Goal: Task Accomplishment & Management: Use online tool/utility

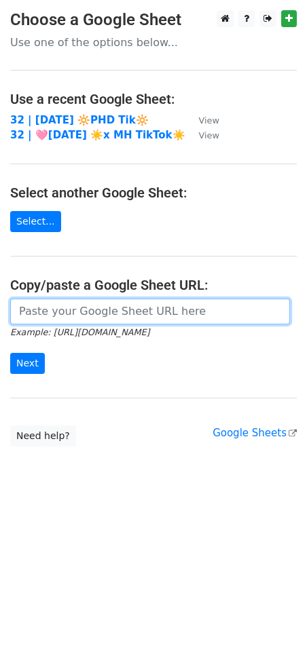
click at [100, 311] on input "url" at bounding box center [150, 312] width 280 height 26
paste input "https://docs.google.com/spreadsheets/d/1P6c1W7N3N92xUfcIQs-Yni-1mwjwdW1A-1Yq1vm…"
type input "https://docs.google.com/spreadsheets/d/1P6c1W7N3N92xUfcIQs-Yni-1mwjwdW1A-1Yq1vm…"
click at [10, 353] on input "Next" at bounding box center [27, 363] width 35 height 21
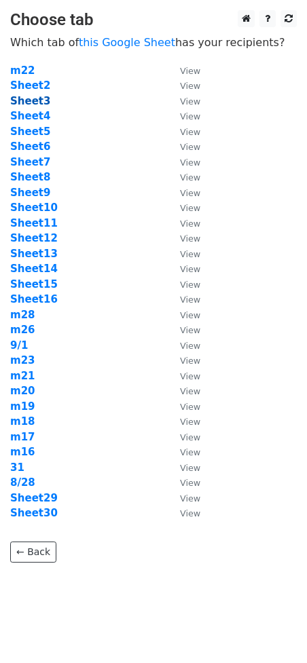
click at [39, 98] on strong "Sheet3" at bounding box center [30, 101] width 40 height 12
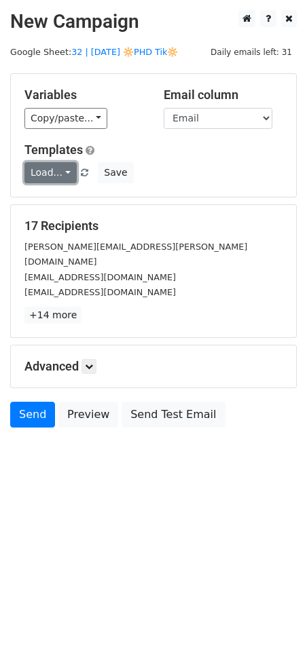
click at [41, 172] on link "Load..." at bounding box center [50, 172] width 52 height 21
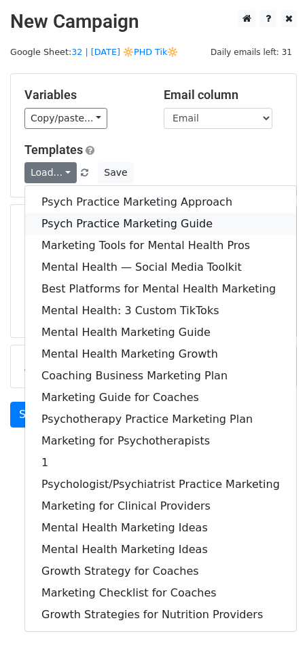
click at [72, 217] on link "Psych Practice Marketing Guide" at bounding box center [160, 224] width 271 height 22
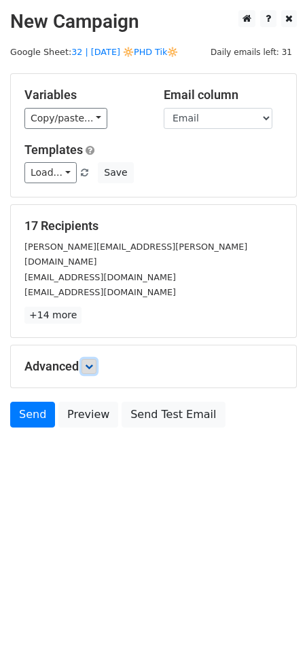
click at [93, 362] on icon at bounding box center [89, 366] width 8 height 8
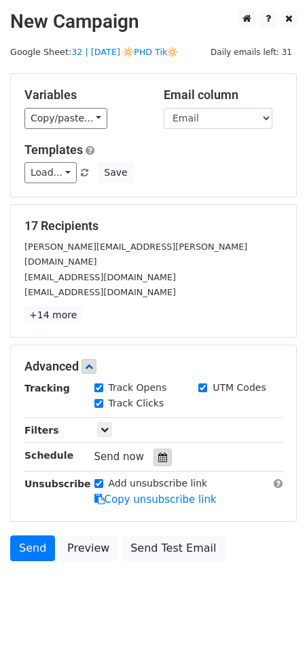
click at [158, 453] on icon at bounding box center [162, 458] width 9 height 10
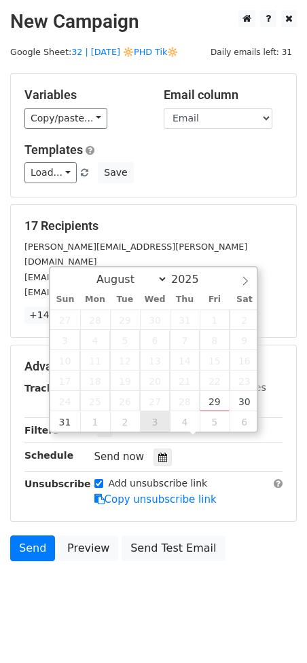
type input "2025-09-03 12:00"
select select "8"
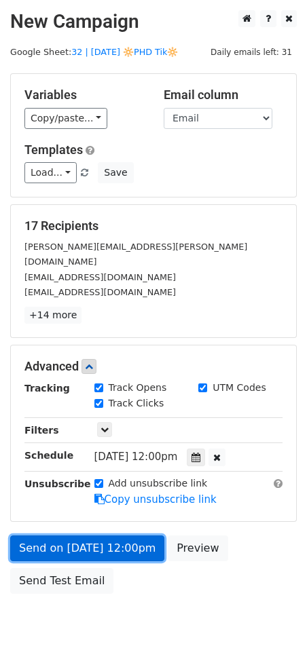
click at [96, 535] on link "Send on Sep 3 at 12:00pm" at bounding box center [87, 548] width 154 height 26
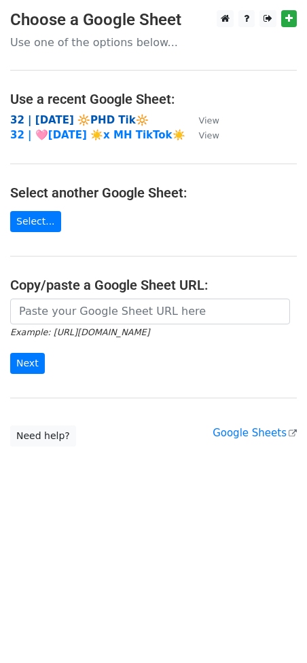
click at [96, 121] on strong "32 | AUG 28 🔆PHD Tik🔆" at bounding box center [79, 120] width 138 height 12
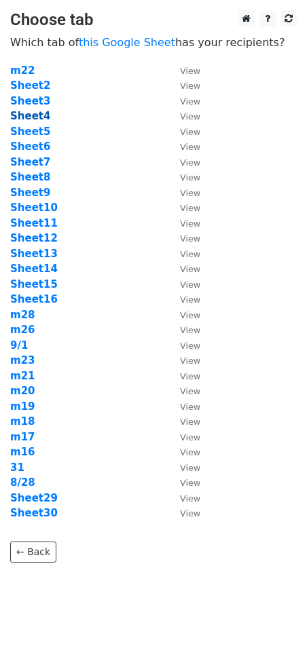
click at [34, 116] on strong "Sheet4" at bounding box center [30, 116] width 40 height 12
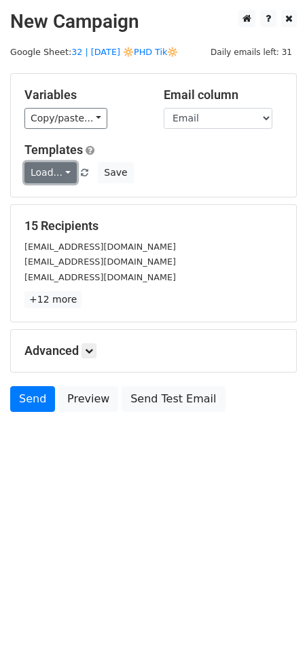
click at [58, 169] on link "Load..." at bounding box center [50, 172] width 52 height 21
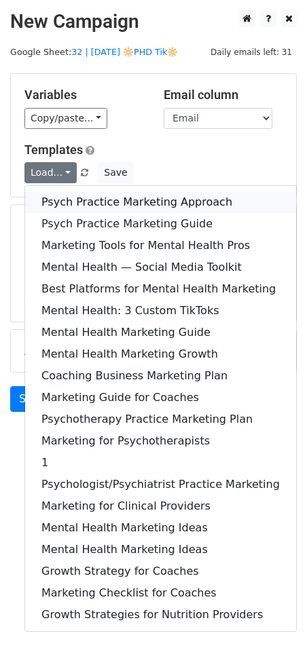
click at [73, 198] on link "Psych Practice Marketing Approach" at bounding box center [160, 202] width 271 height 22
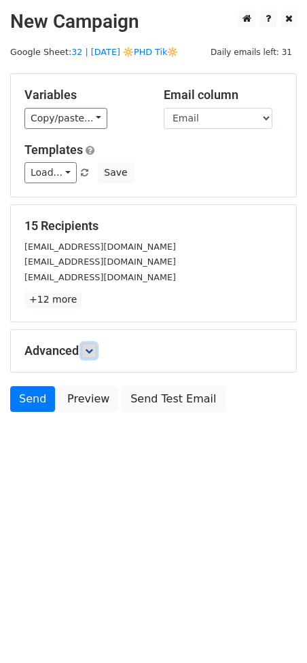
click at [88, 350] on icon at bounding box center [89, 351] width 8 height 8
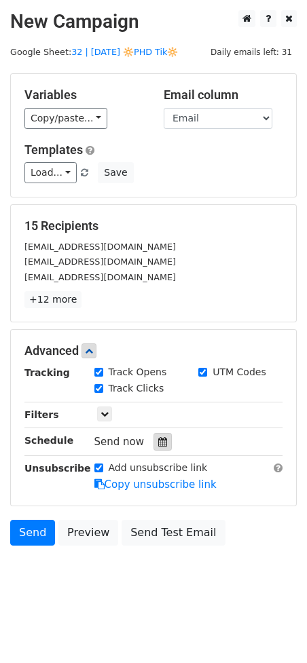
click at [158, 440] on icon at bounding box center [162, 442] width 9 height 10
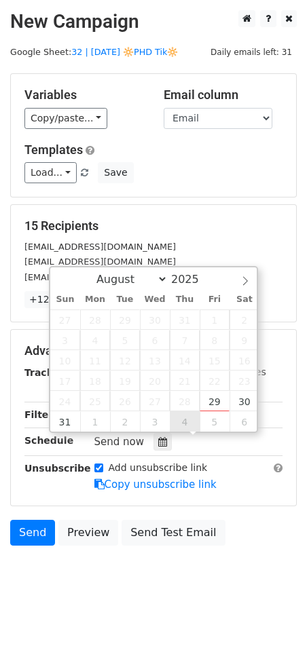
type input "2025-09-04 12:00"
select select "8"
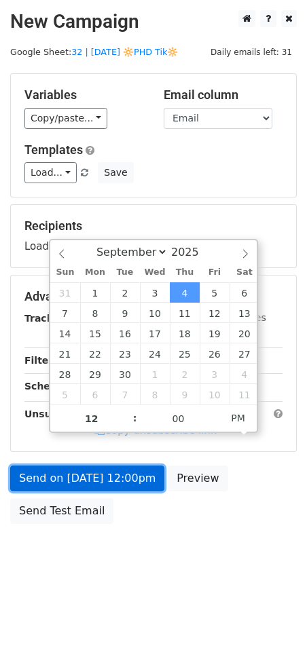
click at [135, 485] on link "Send on Sep 4 at 12:00pm" at bounding box center [87, 479] width 154 height 26
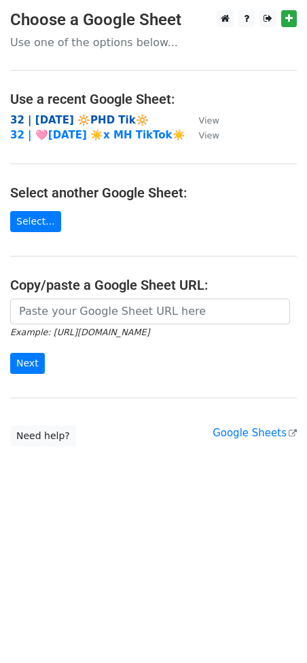
click at [83, 124] on strong "32 | [DATE] 🔆PHD Tik🔆" at bounding box center [79, 120] width 138 height 12
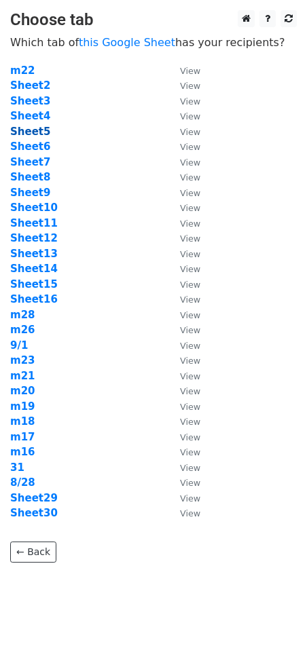
click at [38, 134] on strong "Sheet5" at bounding box center [30, 132] width 40 height 12
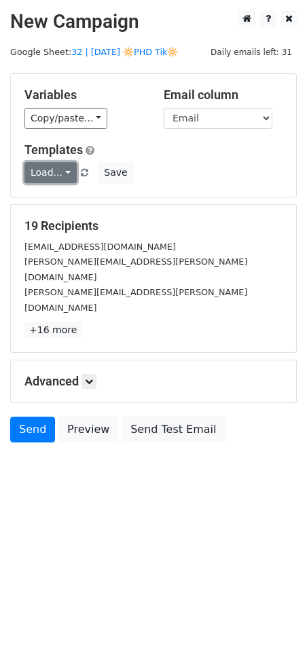
click at [46, 176] on link "Load..." at bounding box center [50, 172] width 52 height 21
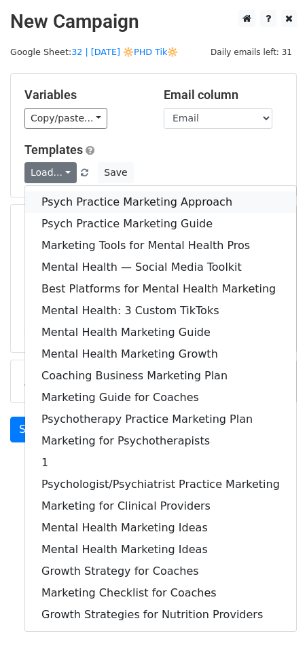
click at [58, 195] on link "Psych Practice Marketing Approach" at bounding box center [160, 202] width 271 height 22
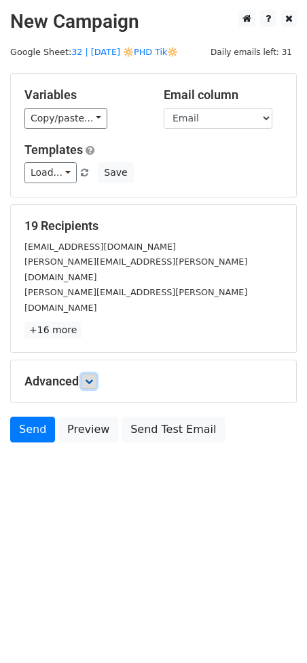
click at [96, 374] on link at bounding box center [88, 381] width 15 height 15
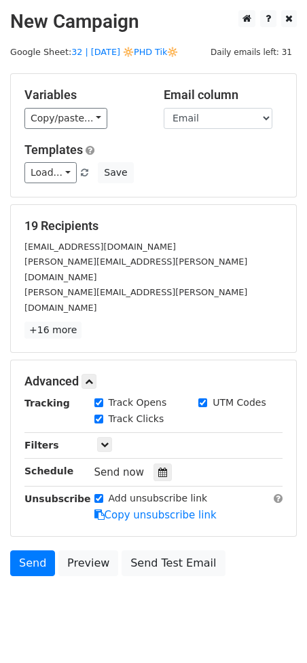
click at [153, 464] on div at bounding box center [162, 473] width 18 height 18
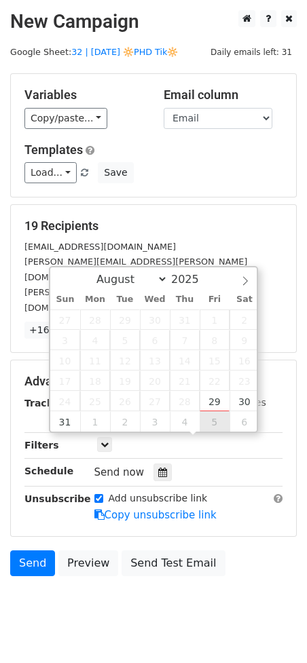
type input "2025-09-05 12:00"
select select "8"
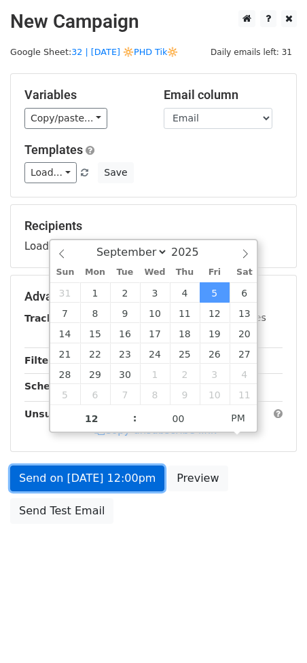
click at [125, 479] on link "Send on Sep 5 at 12:00pm" at bounding box center [87, 479] width 154 height 26
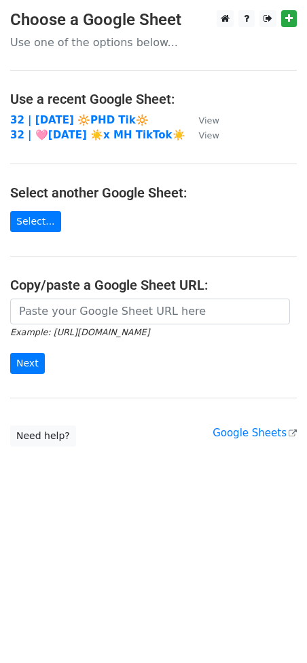
click at [105, 126] on td "32 | AUG 28 🔆PHD Tik🔆" at bounding box center [97, 121] width 175 height 16
click at [97, 121] on strong "32 | AUG 28 🔆PHD Tik🔆" at bounding box center [79, 120] width 138 height 12
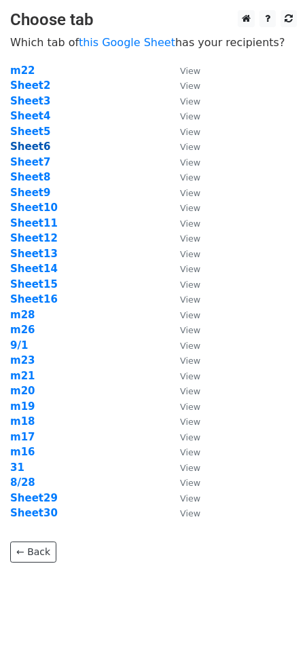
click at [30, 148] on strong "Sheet6" at bounding box center [30, 146] width 40 height 12
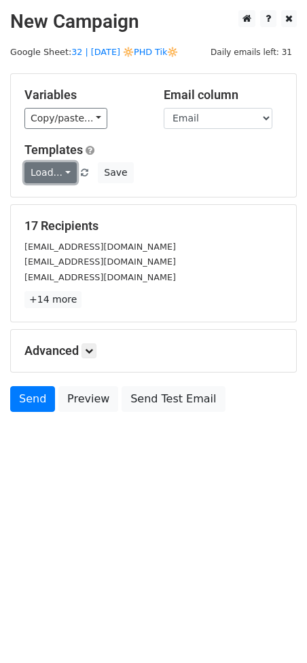
click at [44, 172] on link "Load..." at bounding box center [50, 172] width 52 height 21
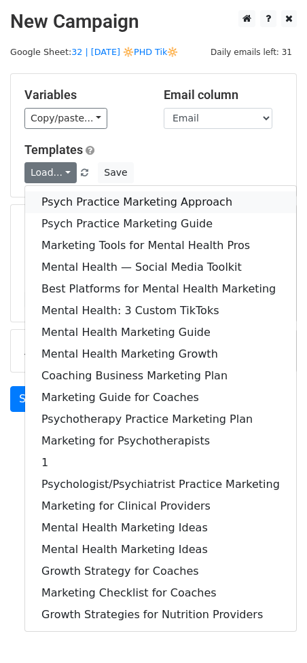
click at [73, 193] on link "Psych Practice Marketing Approach" at bounding box center [160, 202] width 271 height 22
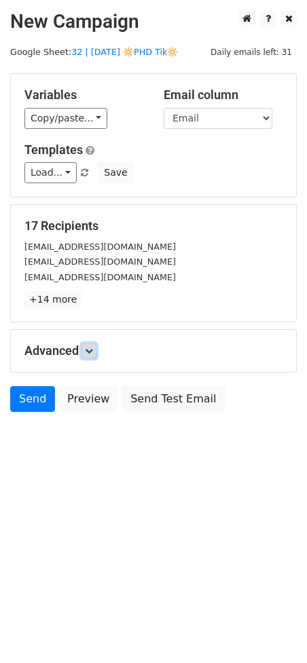
click at [92, 350] on icon at bounding box center [89, 351] width 8 height 8
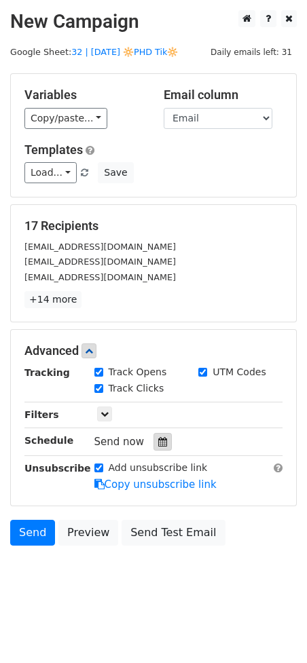
click at [158, 449] on div at bounding box center [162, 442] width 18 height 18
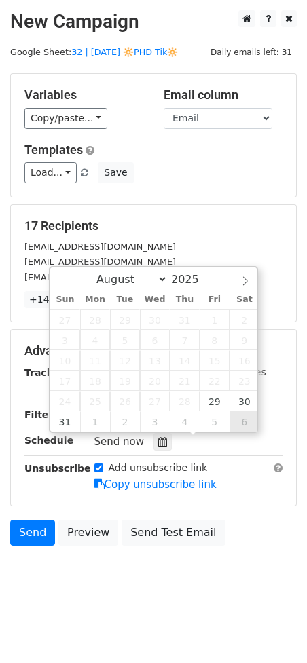
type input "2025-09-06 12:00"
select select "8"
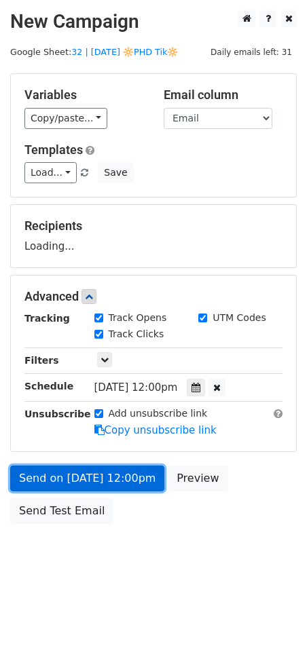
click at [137, 485] on link "Send on Sep 6 at 12:00pm" at bounding box center [87, 479] width 154 height 26
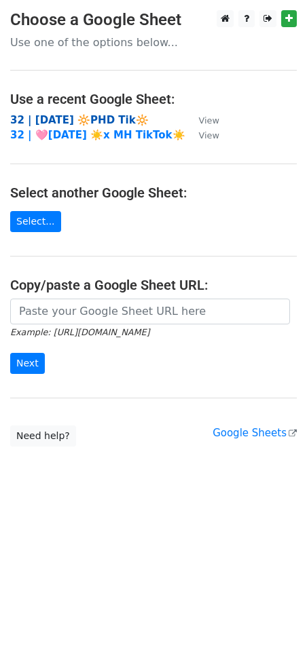
click at [68, 117] on strong "32 | [DATE] 🔆PHD Tik🔆" at bounding box center [79, 120] width 138 height 12
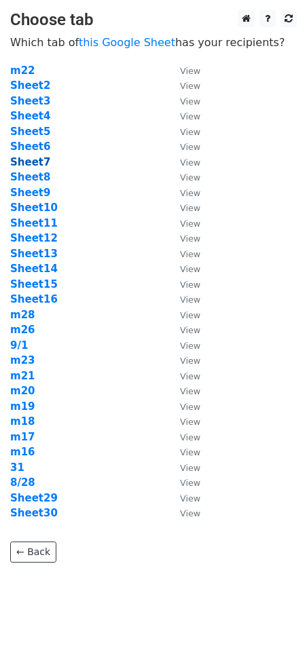
click at [34, 159] on strong "Sheet7" at bounding box center [30, 162] width 40 height 12
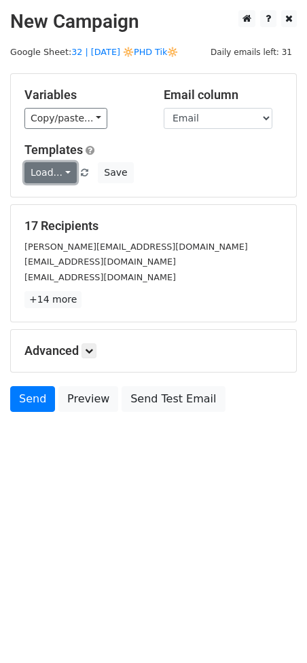
click at [38, 169] on link "Load..." at bounding box center [50, 172] width 52 height 21
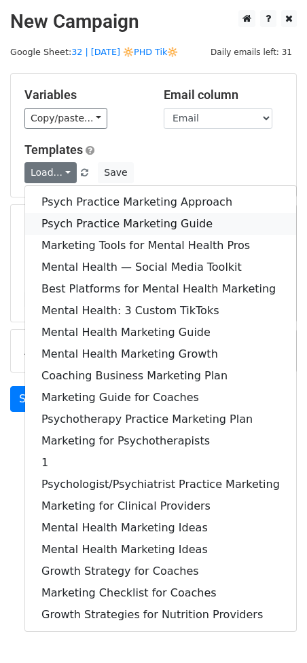
click at [55, 219] on link "Psych Practice Marketing Guide" at bounding box center [160, 224] width 271 height 22
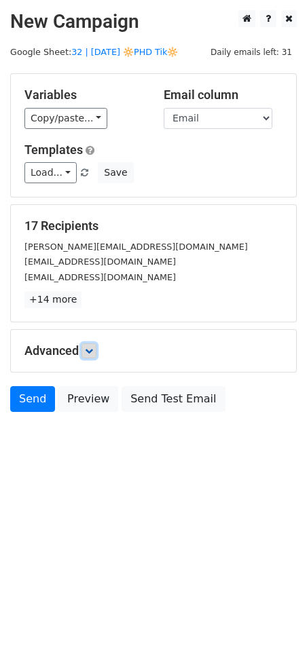
click at [96, 345] on link at bounding box center [88, 350] width 15 height 15
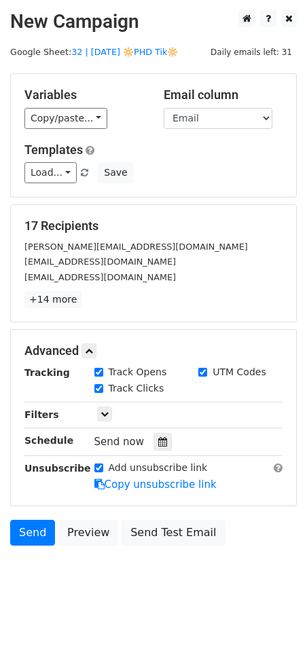
click at [152, 450] on div "Tracking Track Opens UTM Codes Track Clicks Filters Only include spreadsheet ro…" at bounding box center [153, 428] width 258 height 127
click at [158, 445] on icon at bounding box center [162, 442] width 9 height 10
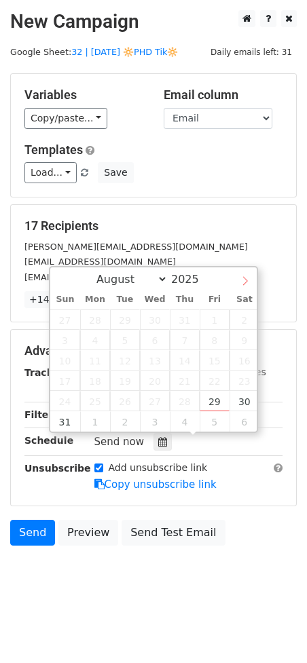
select select "8"
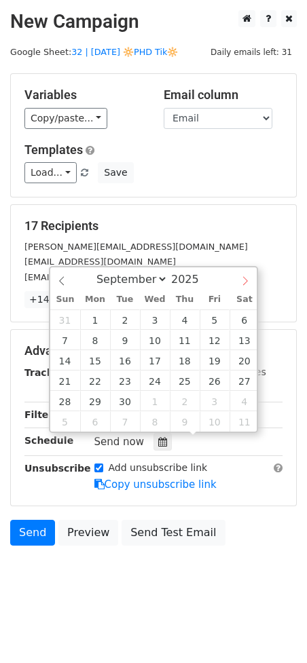
click at [246, 279] on icon at bounding box center [245, 281] width 10 height 10
type input "[DATE] 12:00"
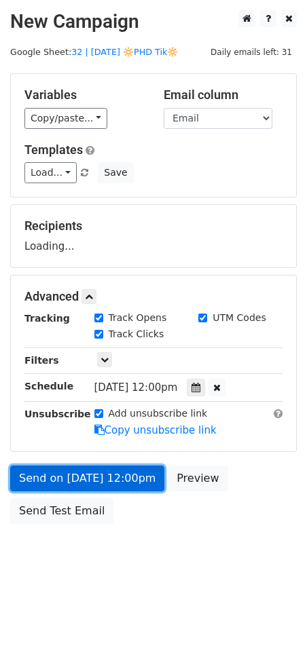
click at [78, 472] on link "Send on [DATE] 12:00pm" at bounding box center [87, 479] width 154 height 26
